Goal: Information Seeking & Learning: Find specific fact

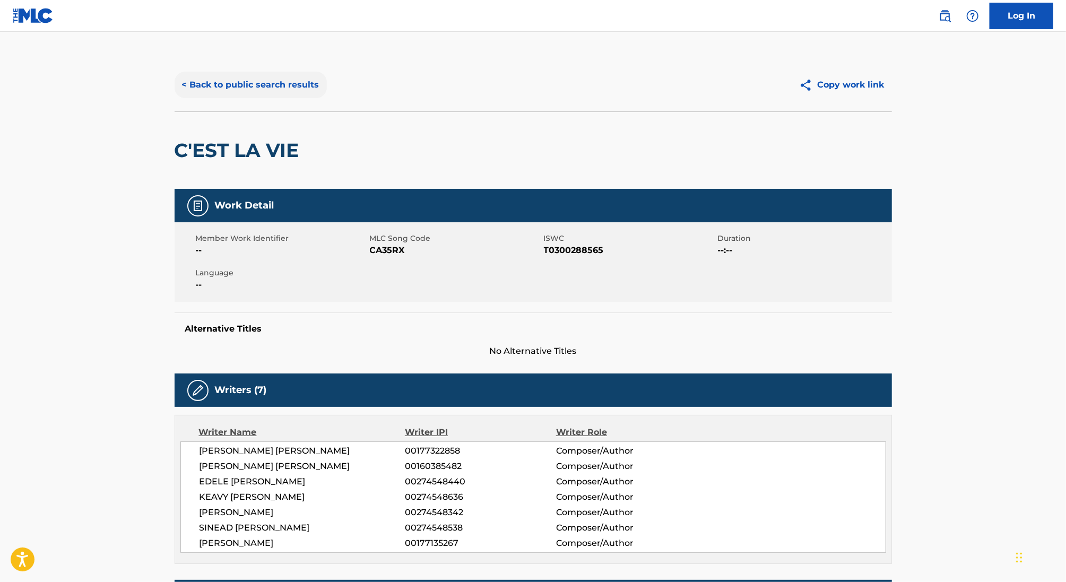
click at [228, 80] on button "< Back to public search results" at bounding box center [251, 85] width 152 height 27
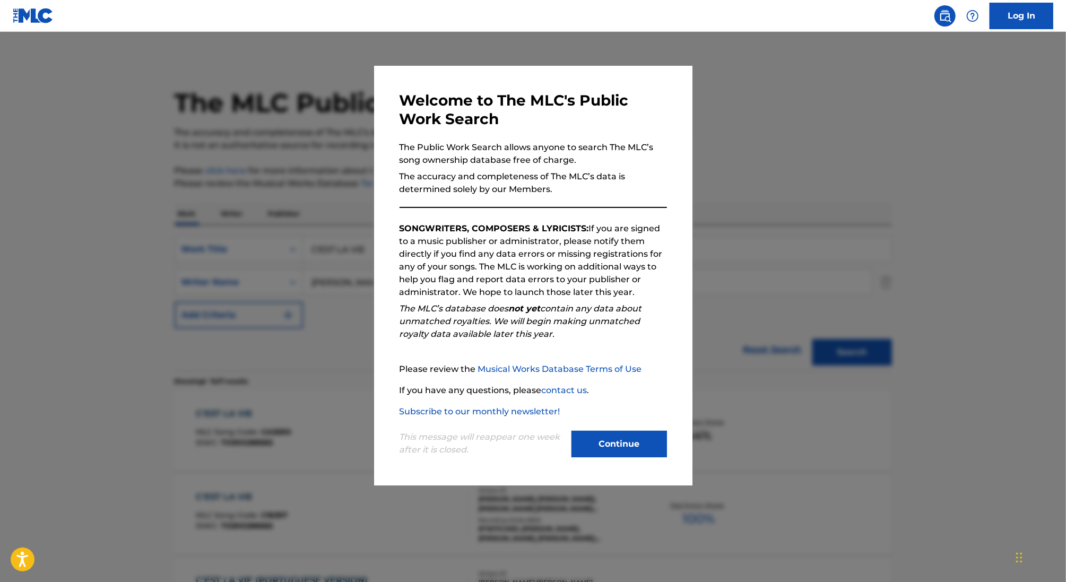
click at [315, 223] on div at bounding box center [533, 323] width 1066 height 582
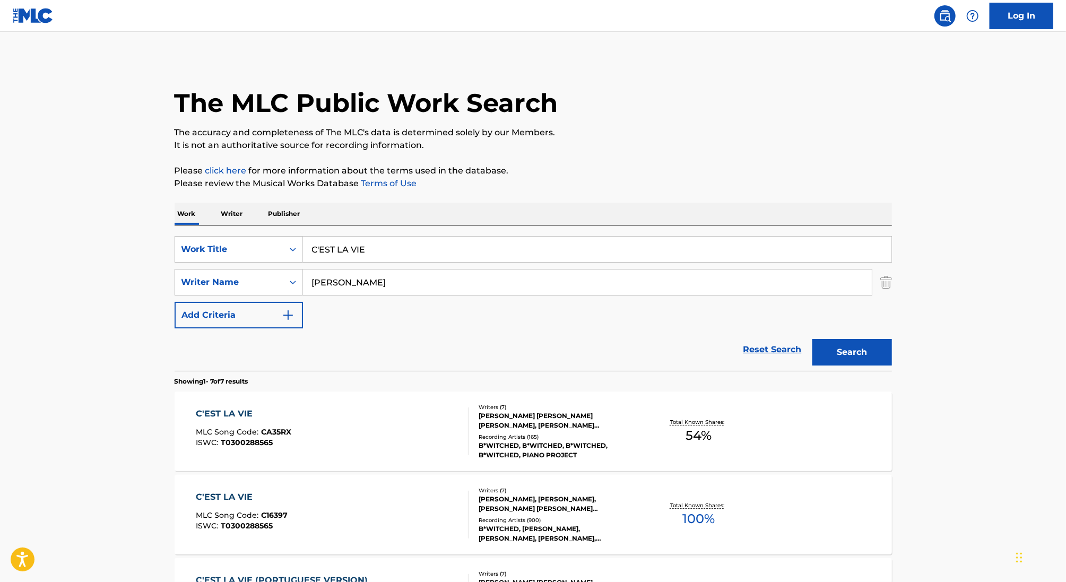
click at [236, 210] on p "Writer" at bounding box center [232, 214] width 28 height 22
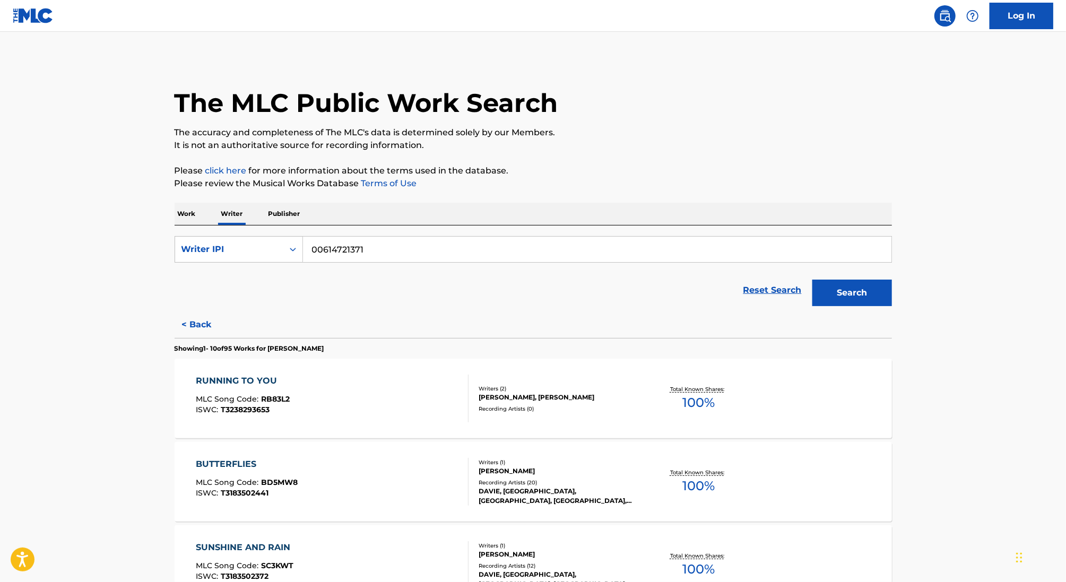
drag, startPoint x: 307, startPoint y: 243, endPoint x: 218, endPoint y: 226, distance: 91.3
click at [218, 226] on div "SearchWithCriteriada1973f6-377a-4c6a-be6b-3091bac284a2 Writer IPI 00614721371 R…" at bounding box center [533, 269] width 717 height 86
paste input "73860204"
click at [812, 280] on button "Search" at bounding box center [852, 293] width 80 height 27
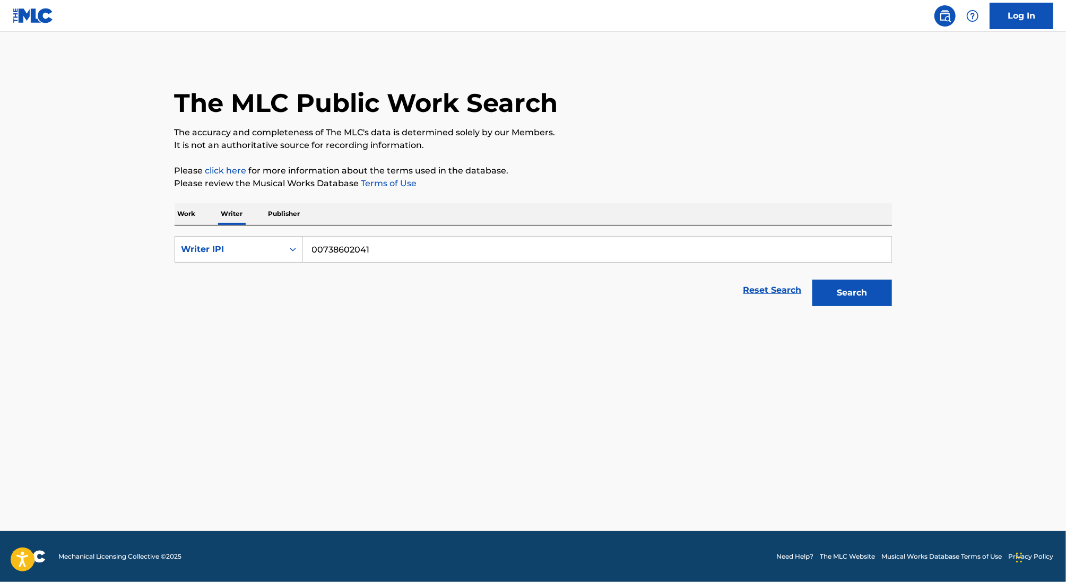
click at [812, 280] on button "Search" at bounding box center [852, 293] width 80 height 27
type input "0738602041"
click at [812, 280] on button "Search" at bounding box center [852, 293] width 80 height 27
click at [190, 216] on p "Work" at bounding box center [187, 214] width 24 height 22
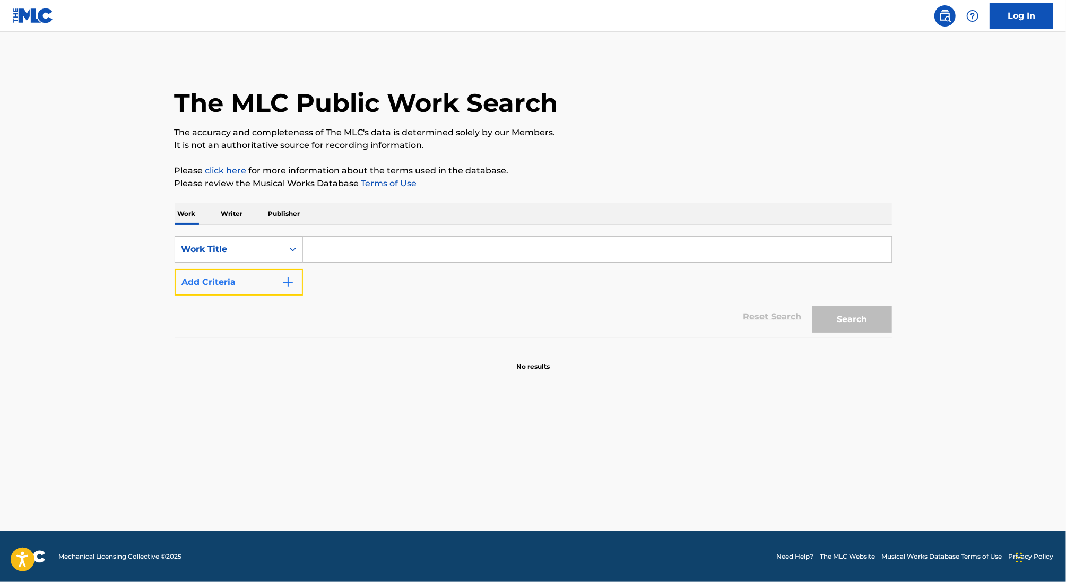
click at [260, 285] on button "Add Criteria" at bounding box center [239, 282] width 128 height 27
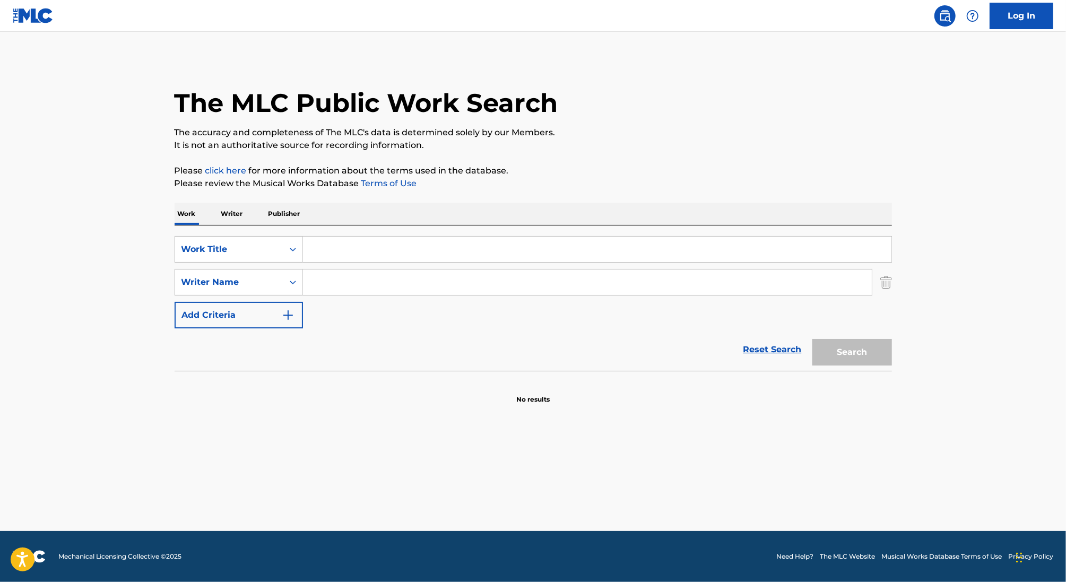
click at [338, 252] on input "Search Form" at bounding box center [597, 249] width 588 height 25
type input "BOW DOWN"
click at [406, 291] on input "Search Form" at bounding box center [587, 282] width 569 height 25
type input "PRAM"
click at [812, 339] on button "Search" at bounding box center [852, 352] width 80 height 27
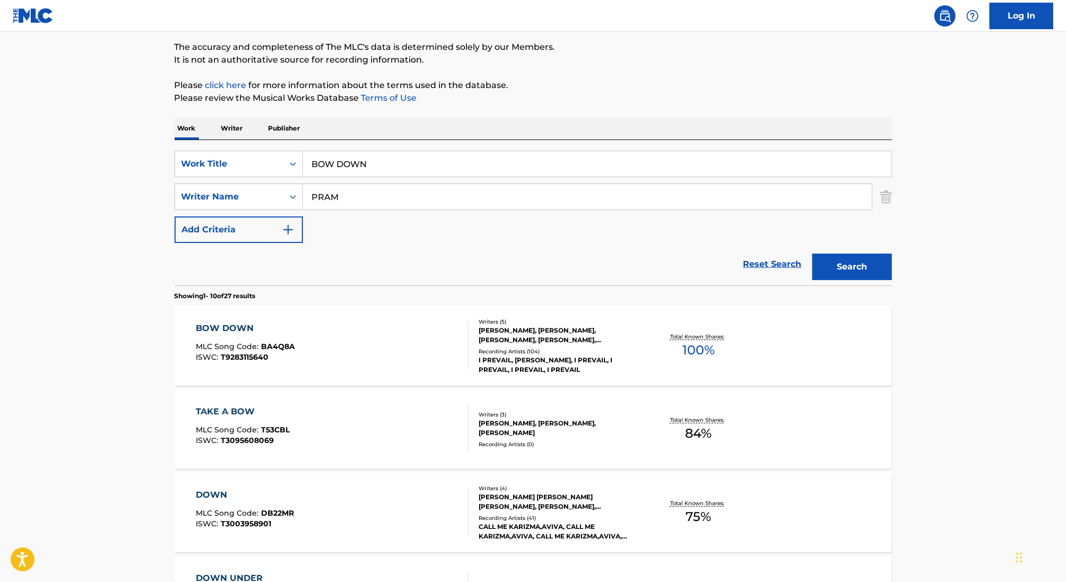
scroll to position [113, 0]
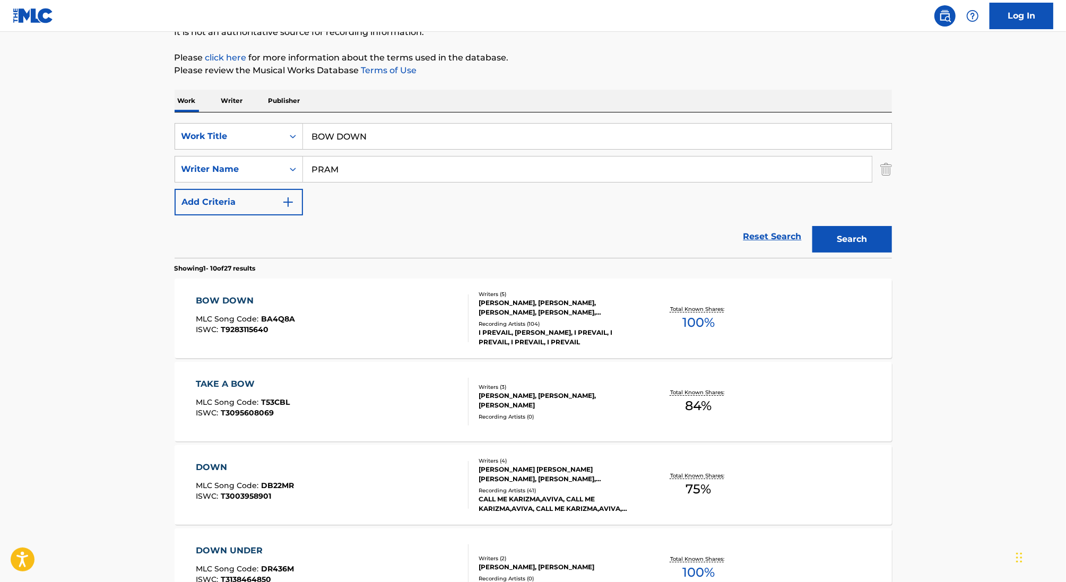
click at [459, 326] on div "BOW DOWN MLC Song Code : BA4Q8A ISWC : T9283115640" at bounding box center [332, 318] width 273 height 48
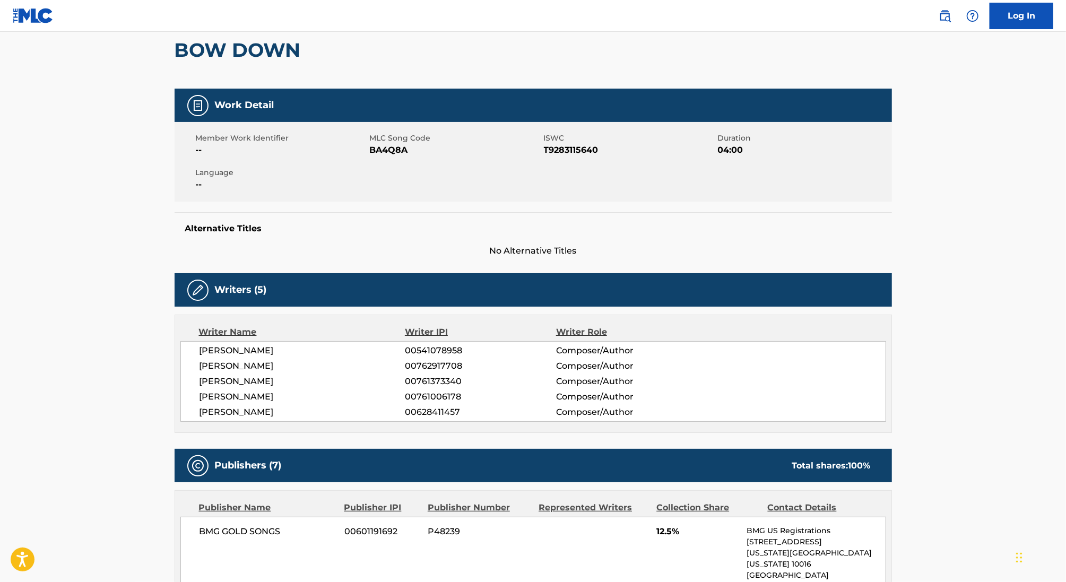
scroll to position [109, 0]
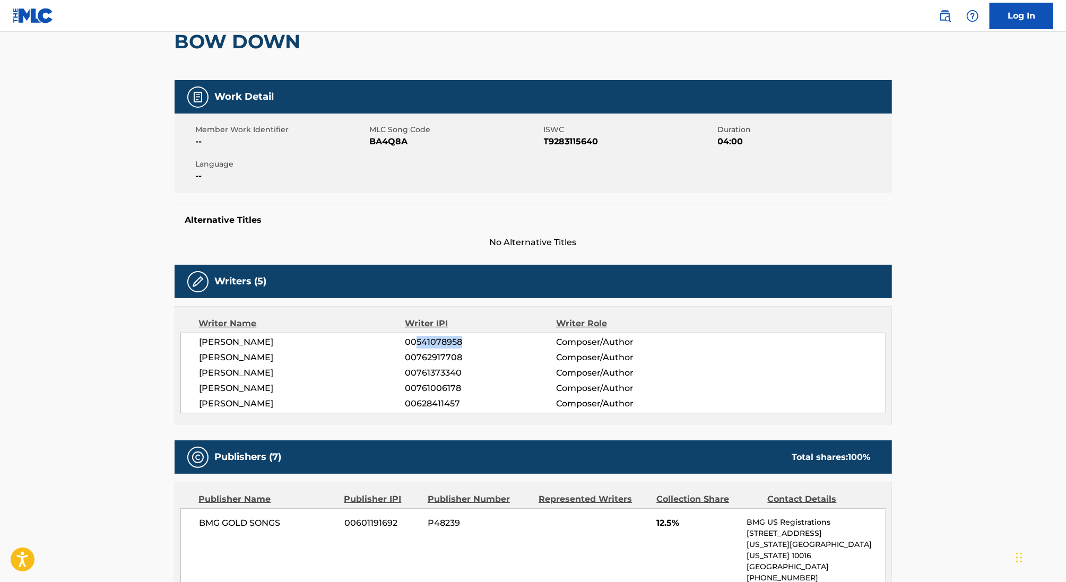
drag, startPoint x: 417, startPoint y: 341, endPoint x: 534, endPoint y: 341, distance: 117.3
click at [531, 341] on span "00541078958" at bounding box center [480, 342] width 151 height 13
copy span "541078958"
drag, startPoint x: 303, startPoint y: 341, endPoint x: 200, endPoint y: 336, distance: 103.6
click at [202, 336] on span "[PERSON_NAME]" at bounding box center [303, 342] width 206 height 13
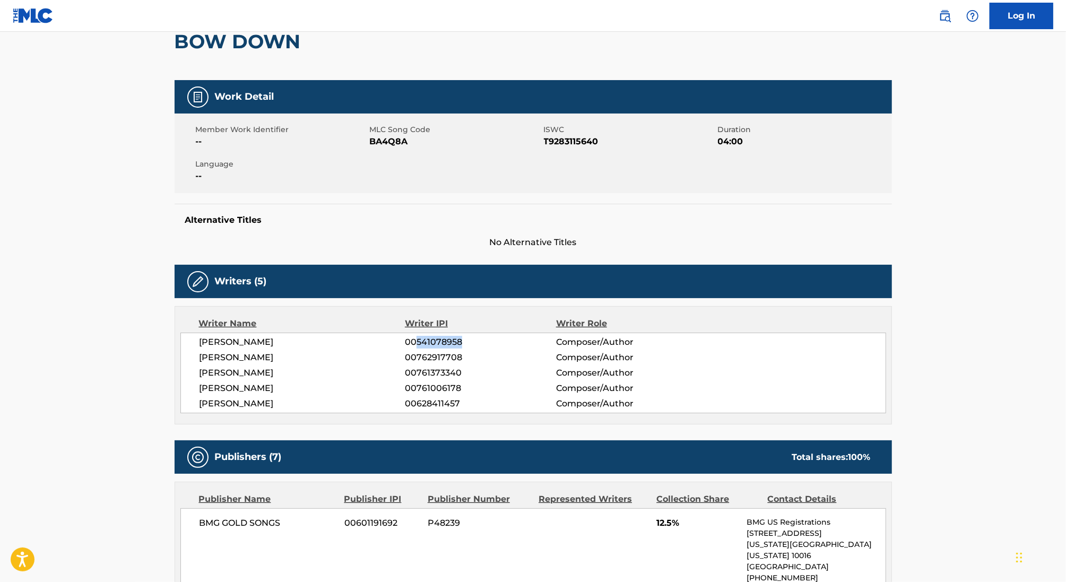
copy span "[PERSON_NAME]"
